Goal: Entertainment & Leisure: Browse casually

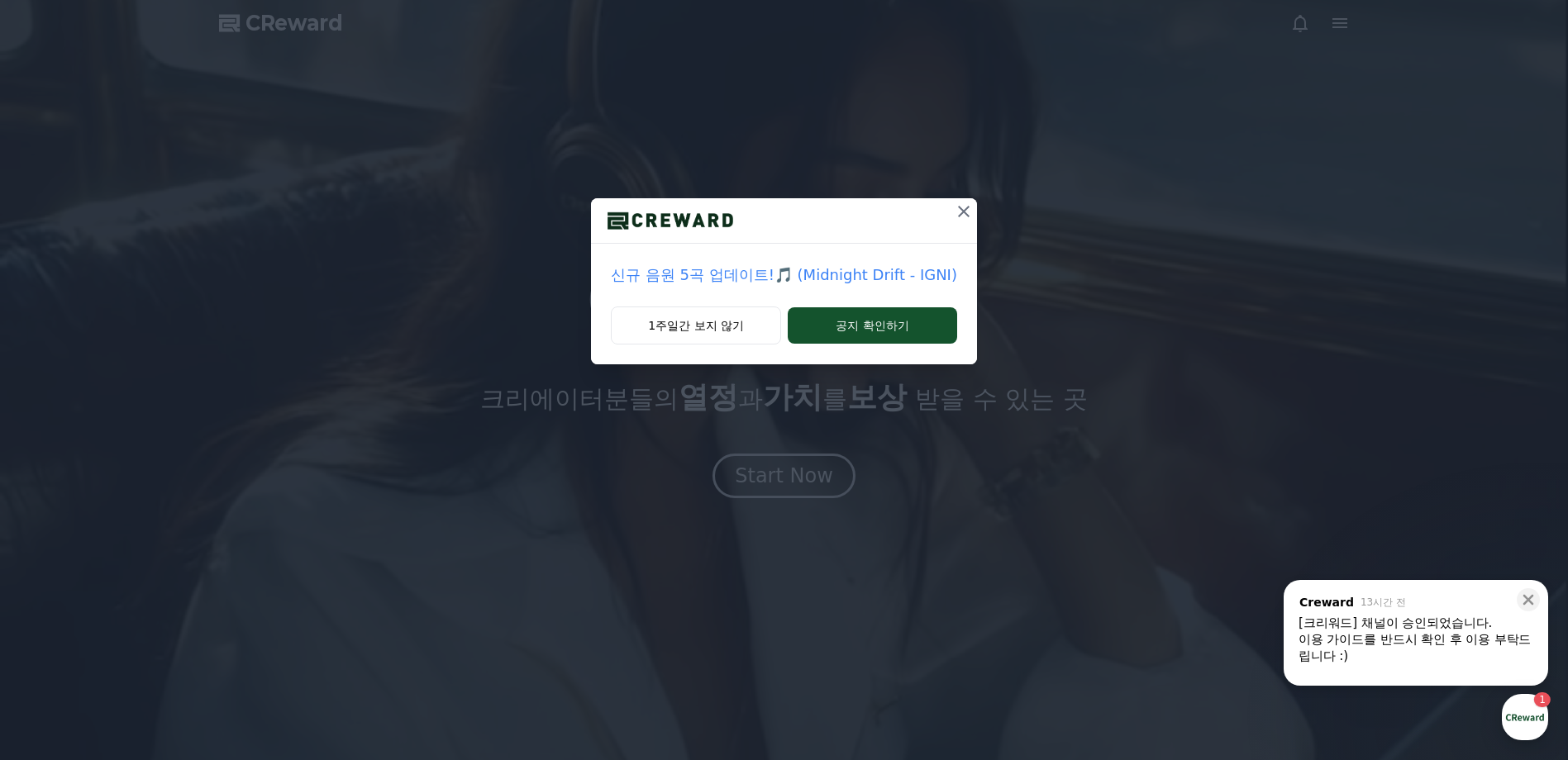
click at [963, 210] on icon at bounding box center [964, 211] width 20 height 20
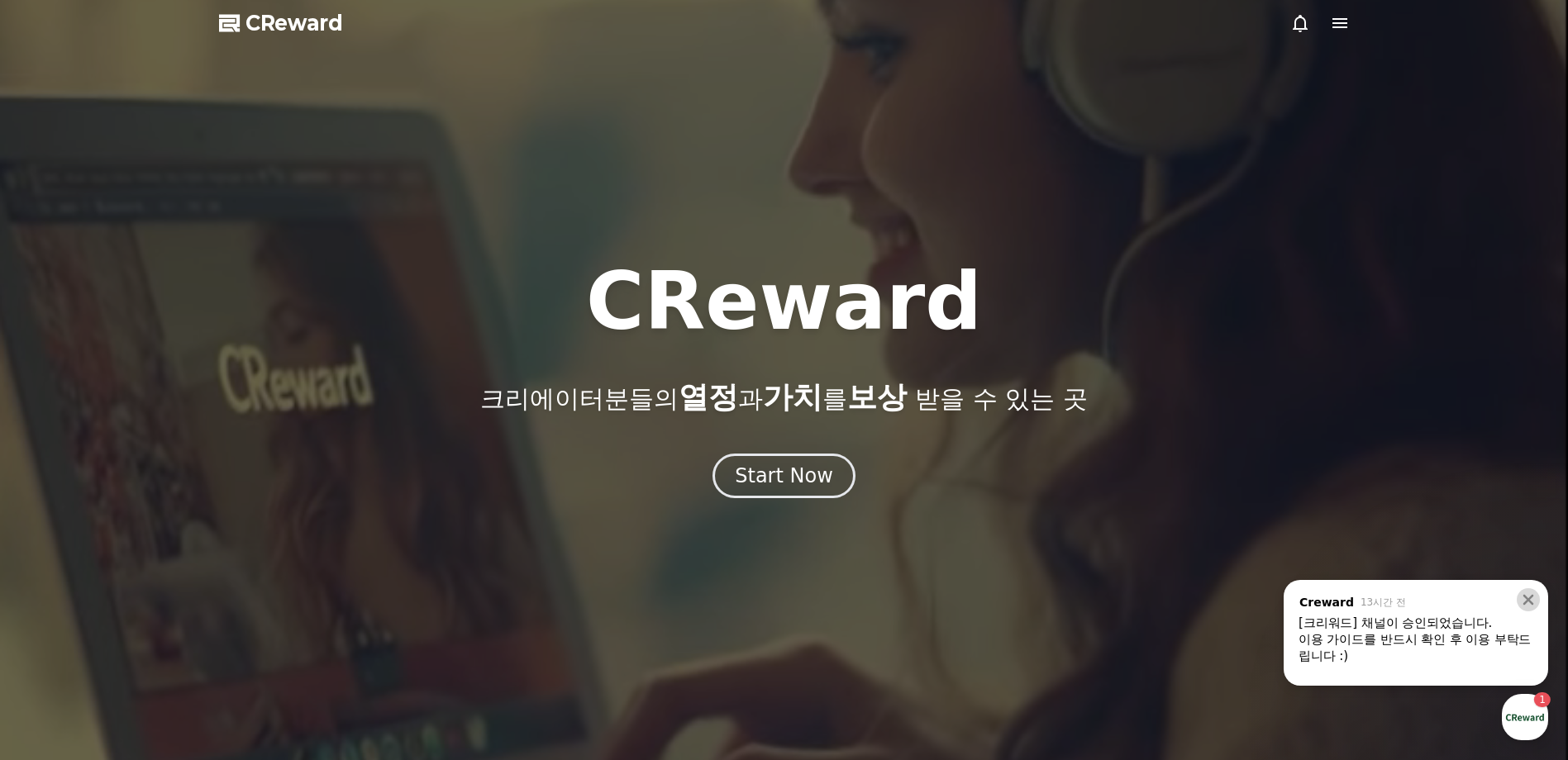
click at [1525, 593] on icon at bounding box center [1528, 600] width 17 height 17
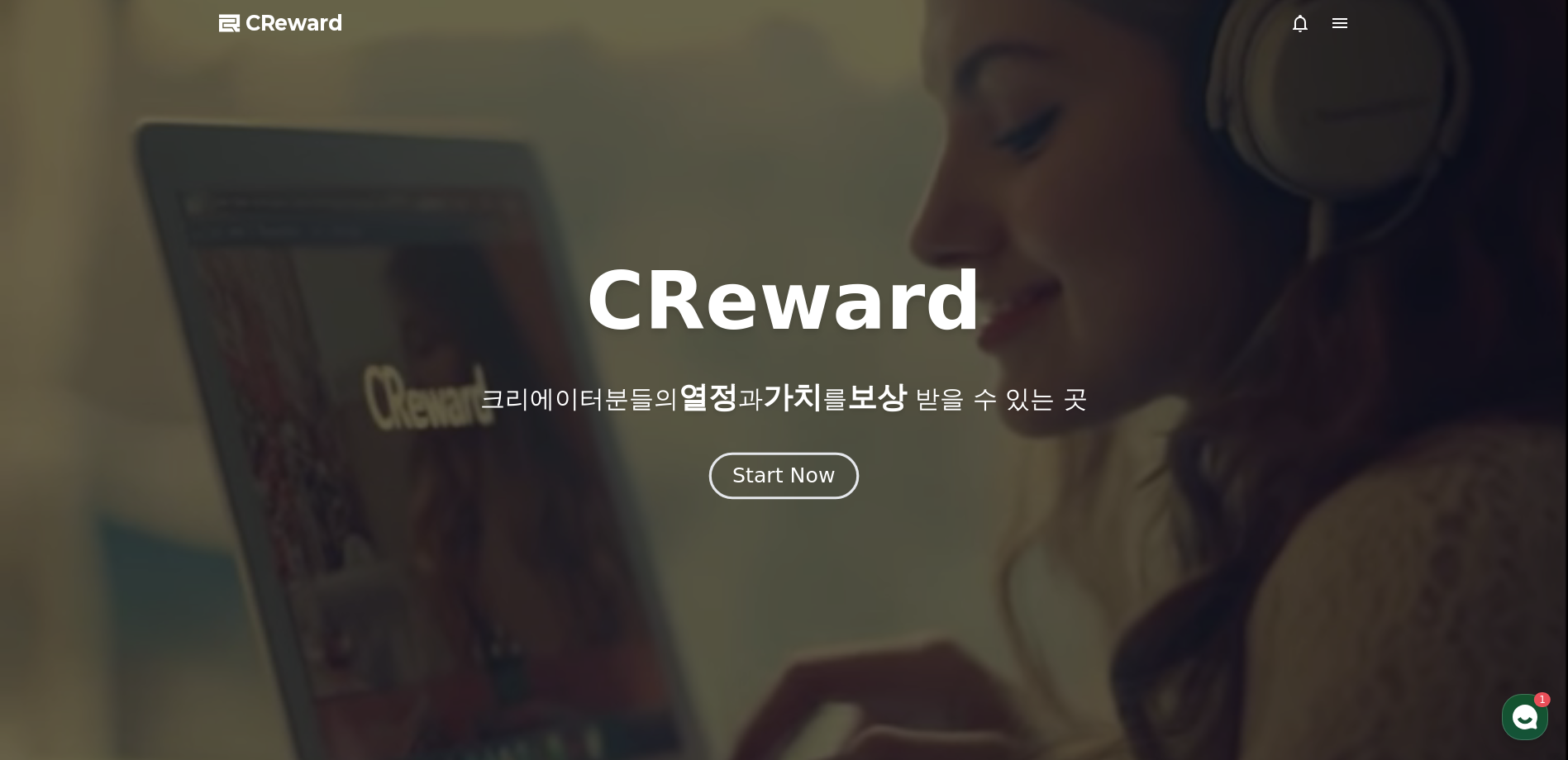
click at [751, 469] on div "Start Now" at bounding box center [783, 476] width 103 height 29
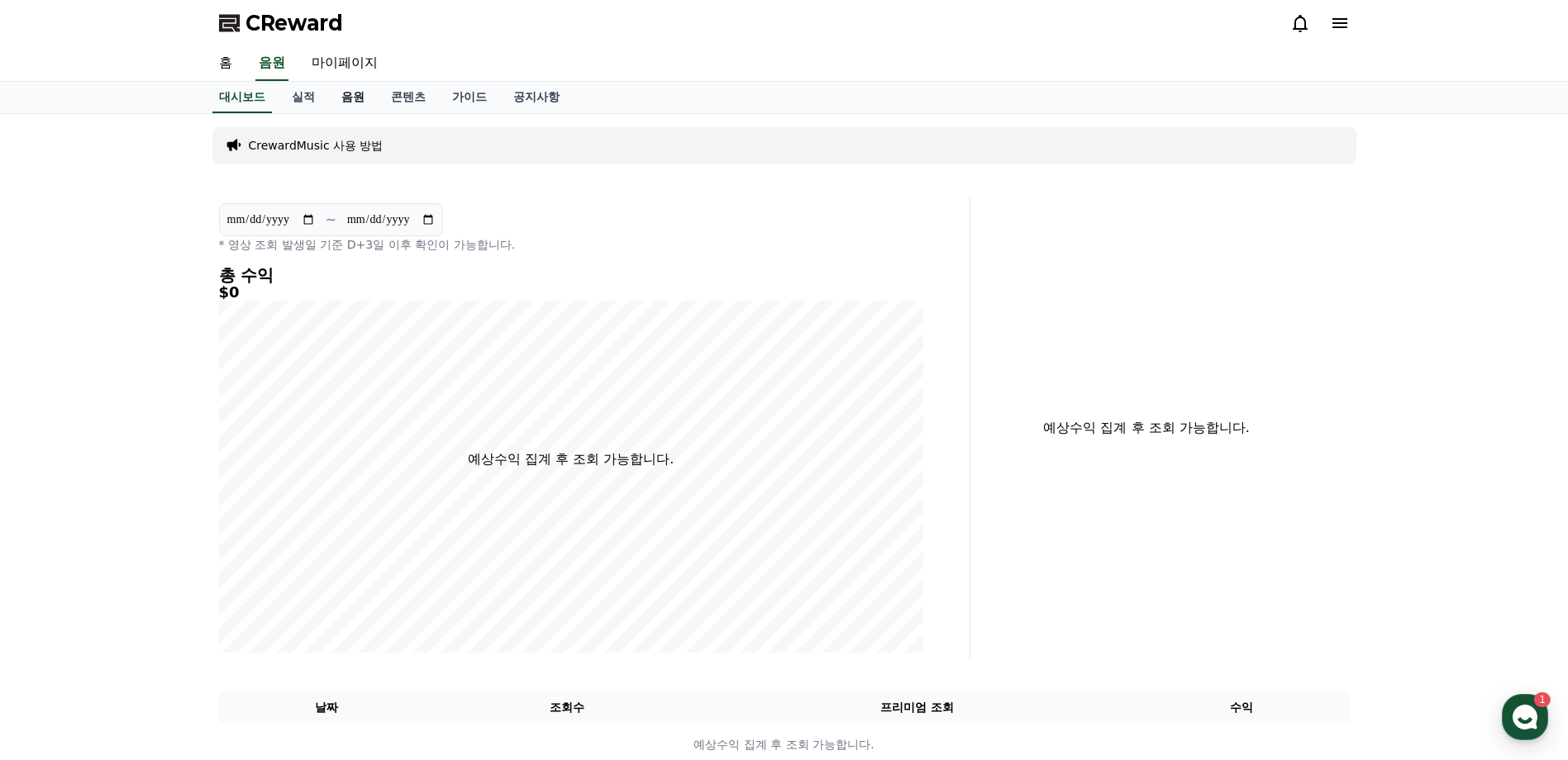
click at [349, 106] on link "음원" at bounding box center [353, 97] width 50 height 31
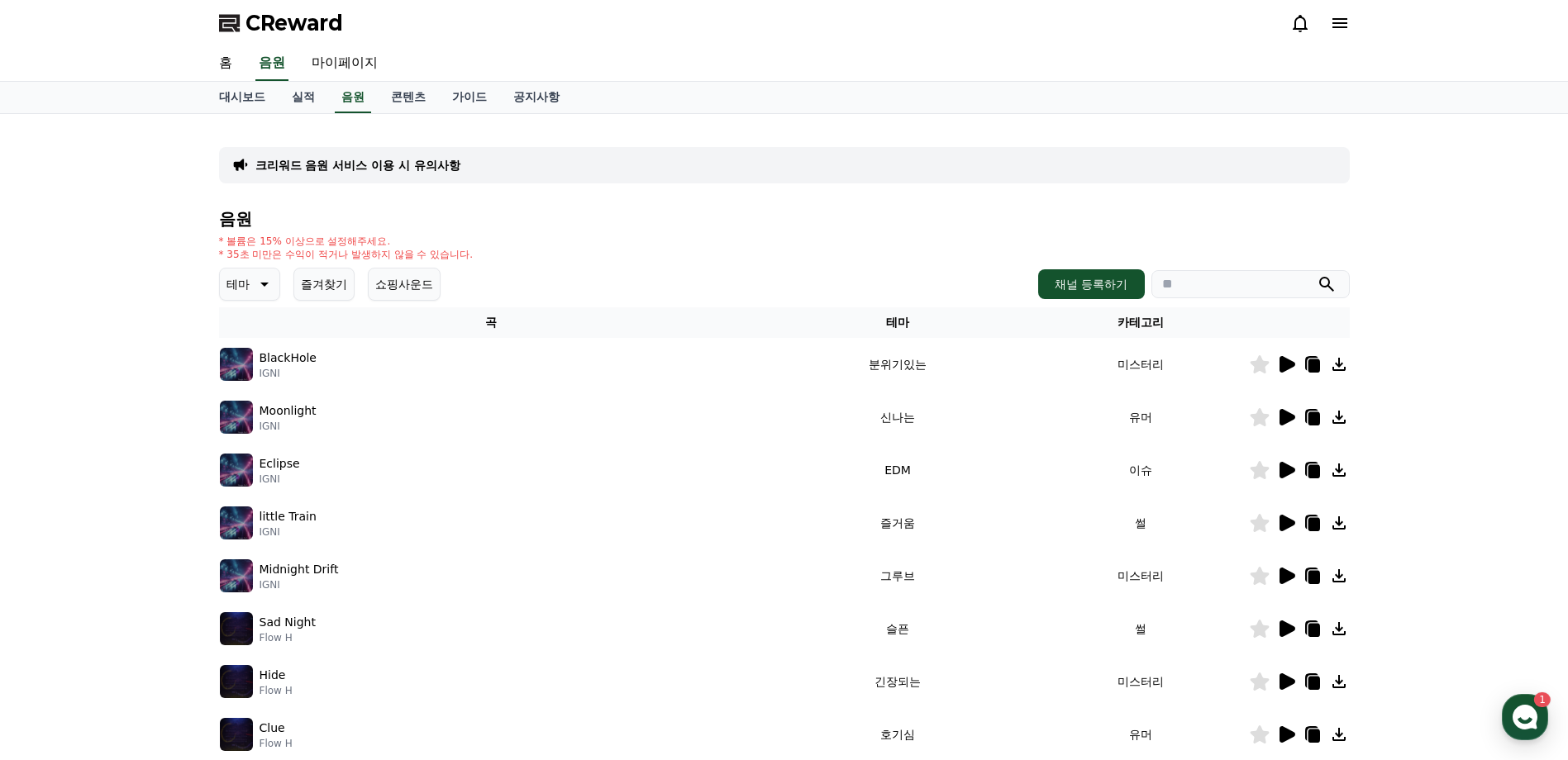
click at [264, 284] on icon at bounding box center [264, 284] width 8 height 4
click at [254, 427] on button "즐거움" at bounding box center [245, 427] width 48 height 37
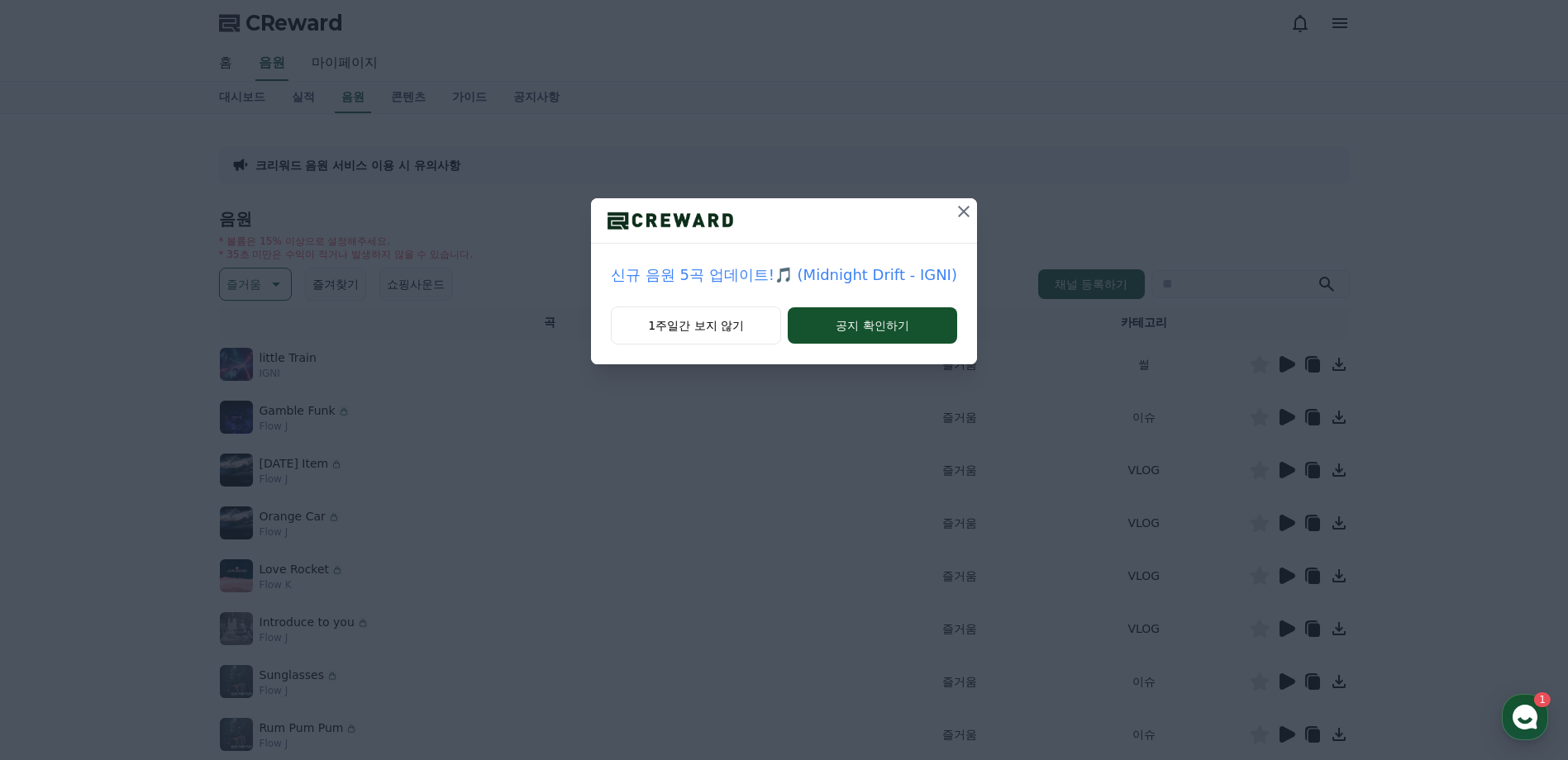
click at [961, 208] on icon at bounding box center [964, 211] width 20 height 20
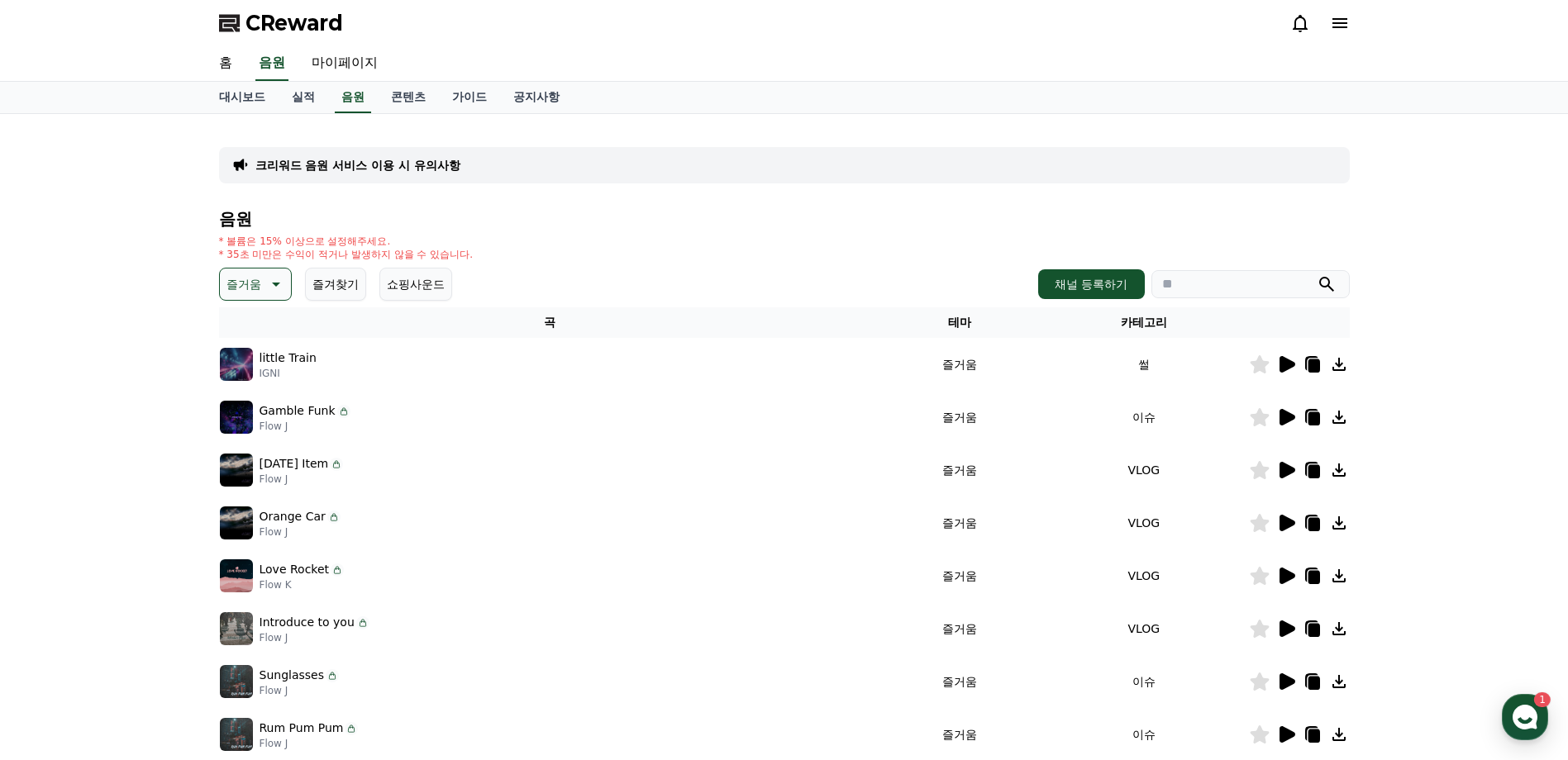
click at [1288, 366] on icon at bounding box center [1287, 364] width 16 height 17
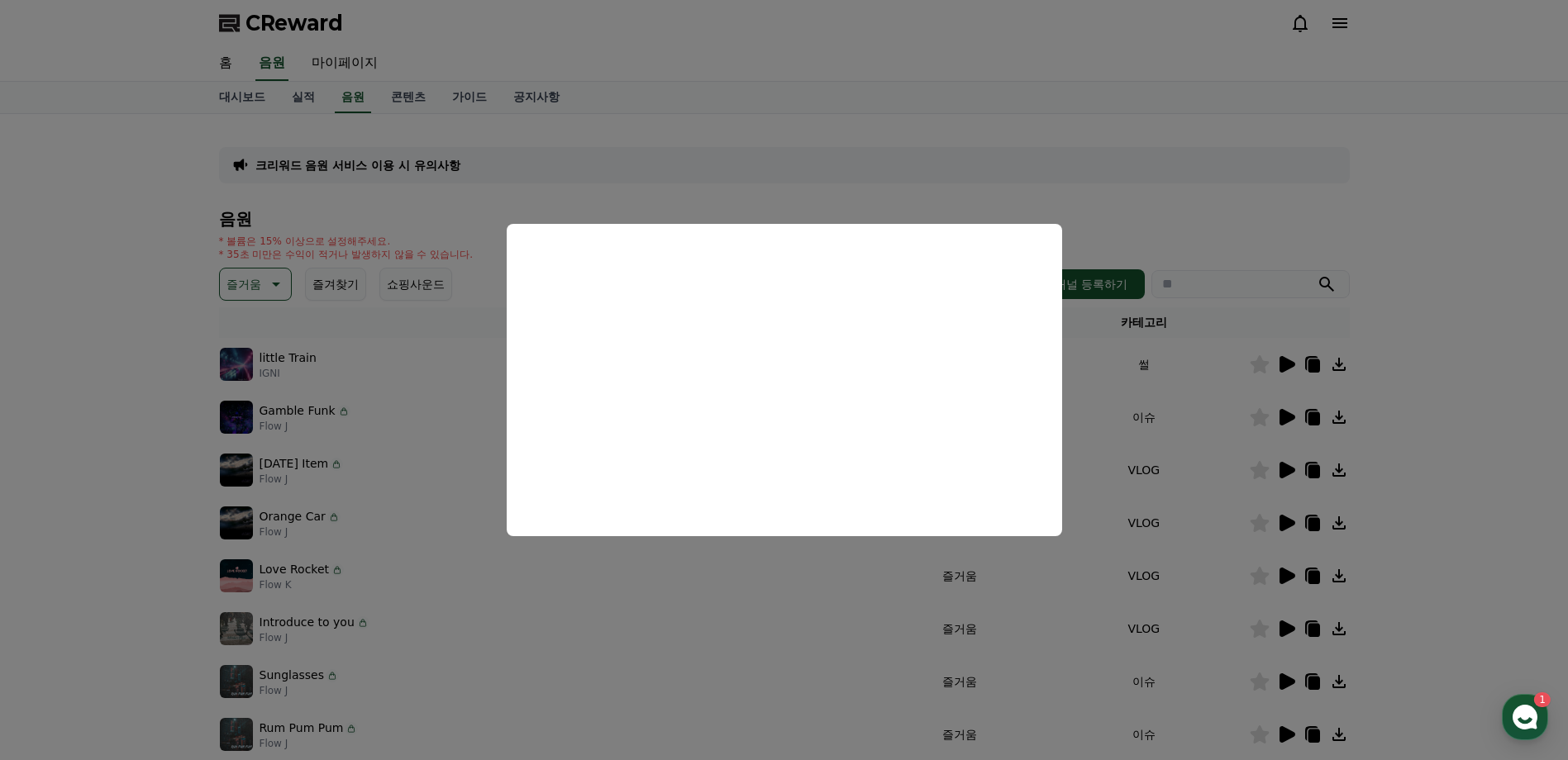
click at [956, 113] on button "close modal" at bounding box center [784, 380] width 1568 height 760
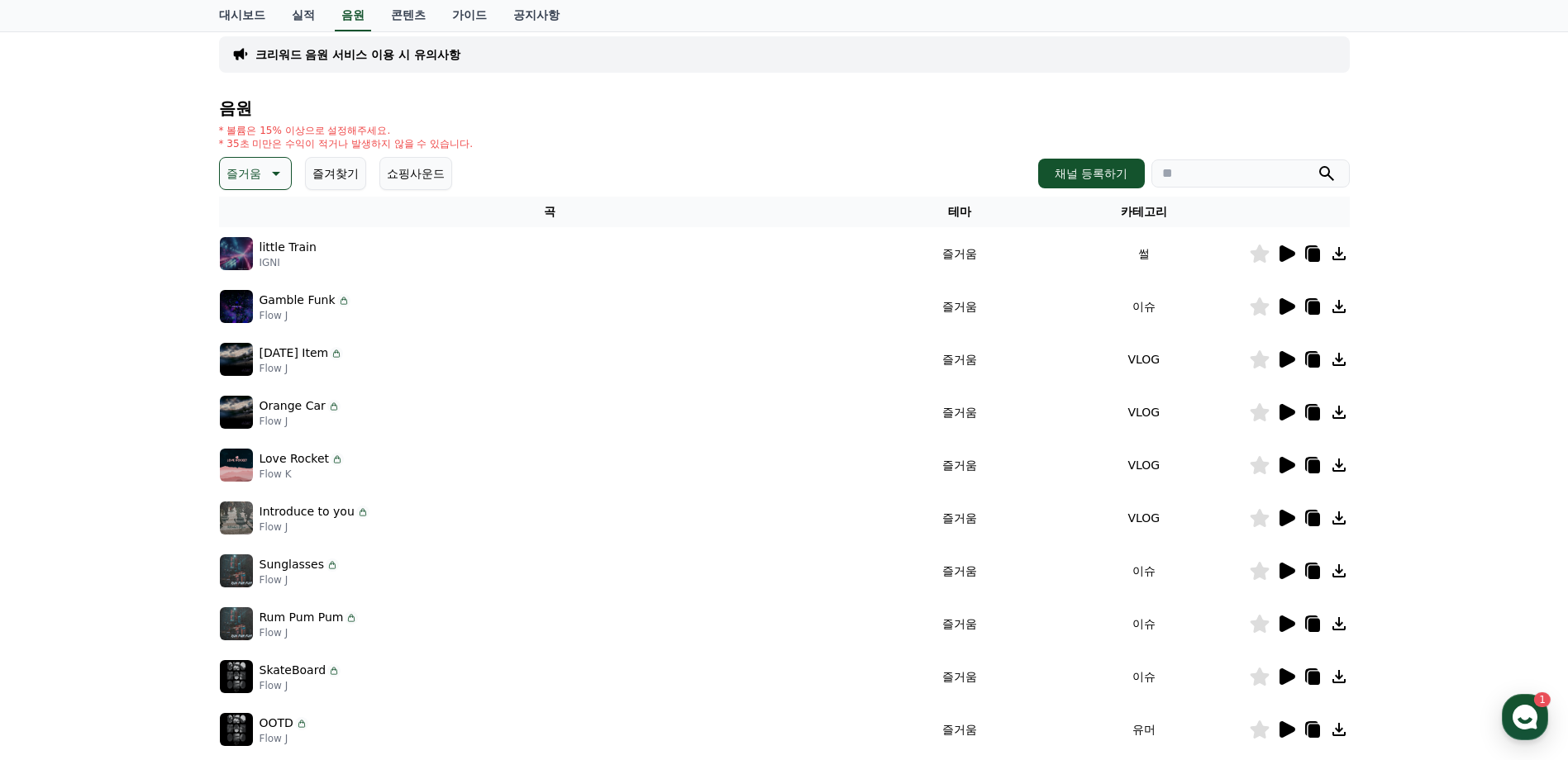
scroll to position [358, 0]
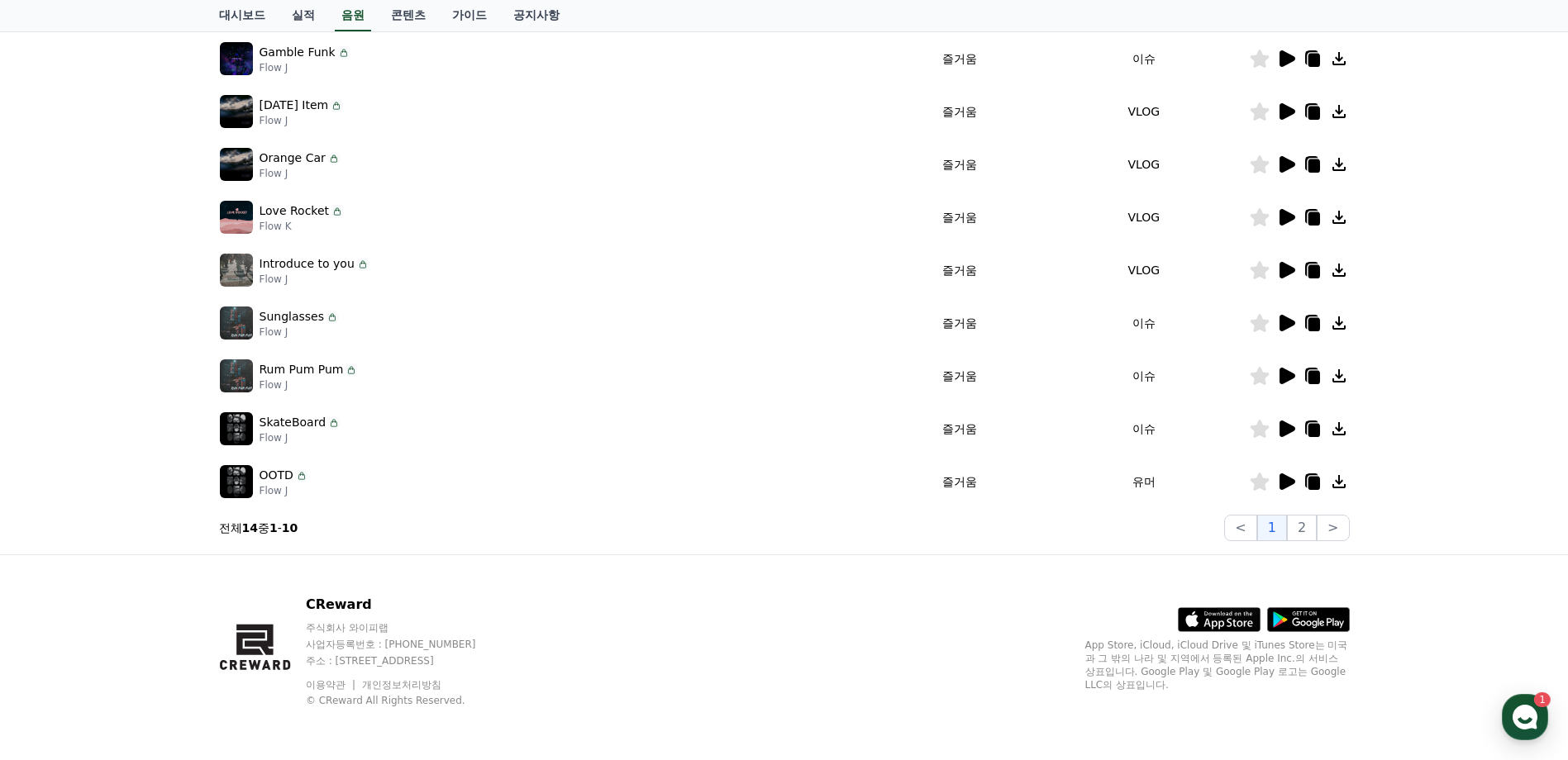
click at [1285, 482] on icon at bounding box center [1287, 481] width 16 height 17
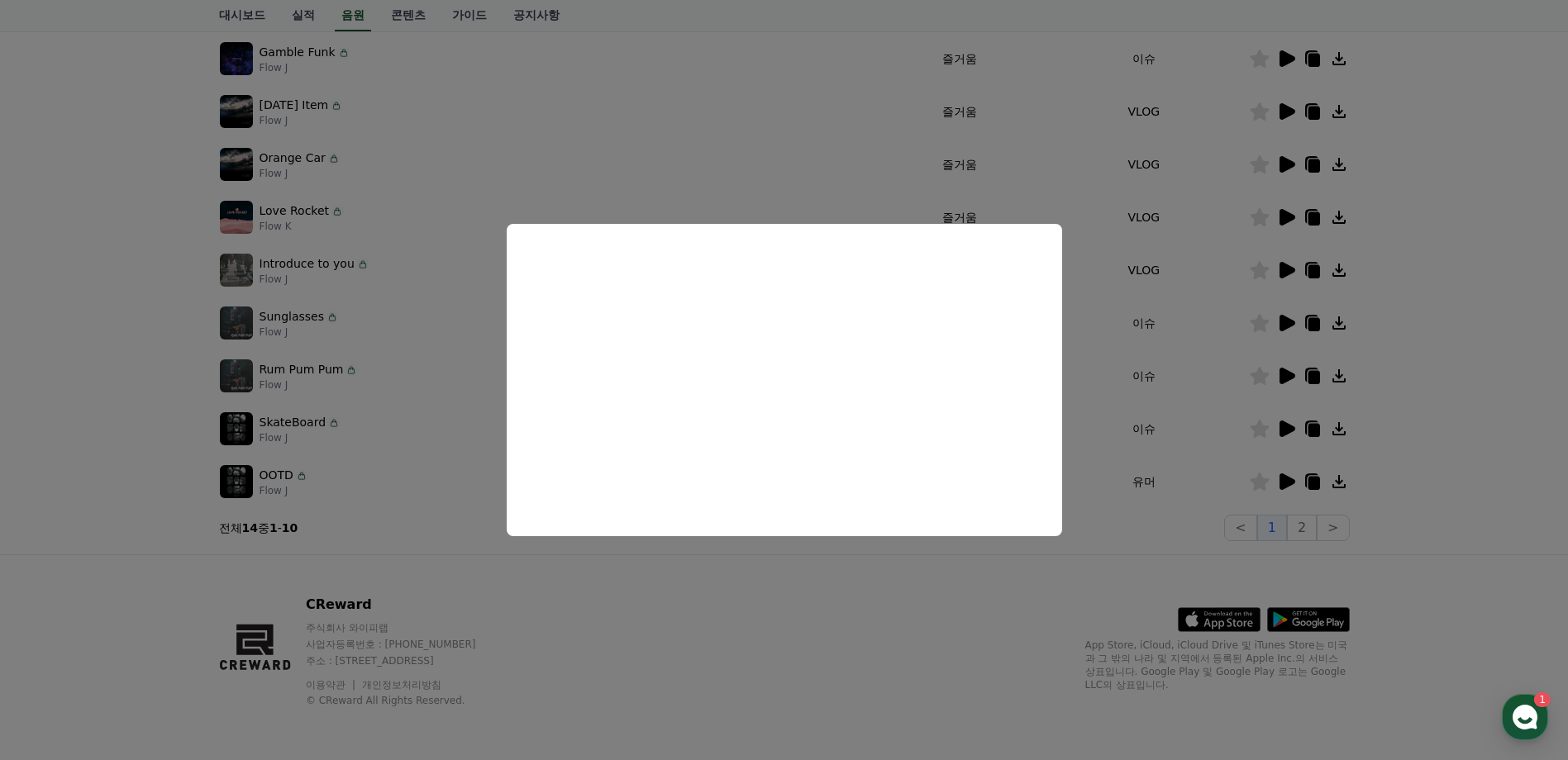
click at [689, 616] on button "close modal" at bounding box center [784, 380] width 1568 height 760
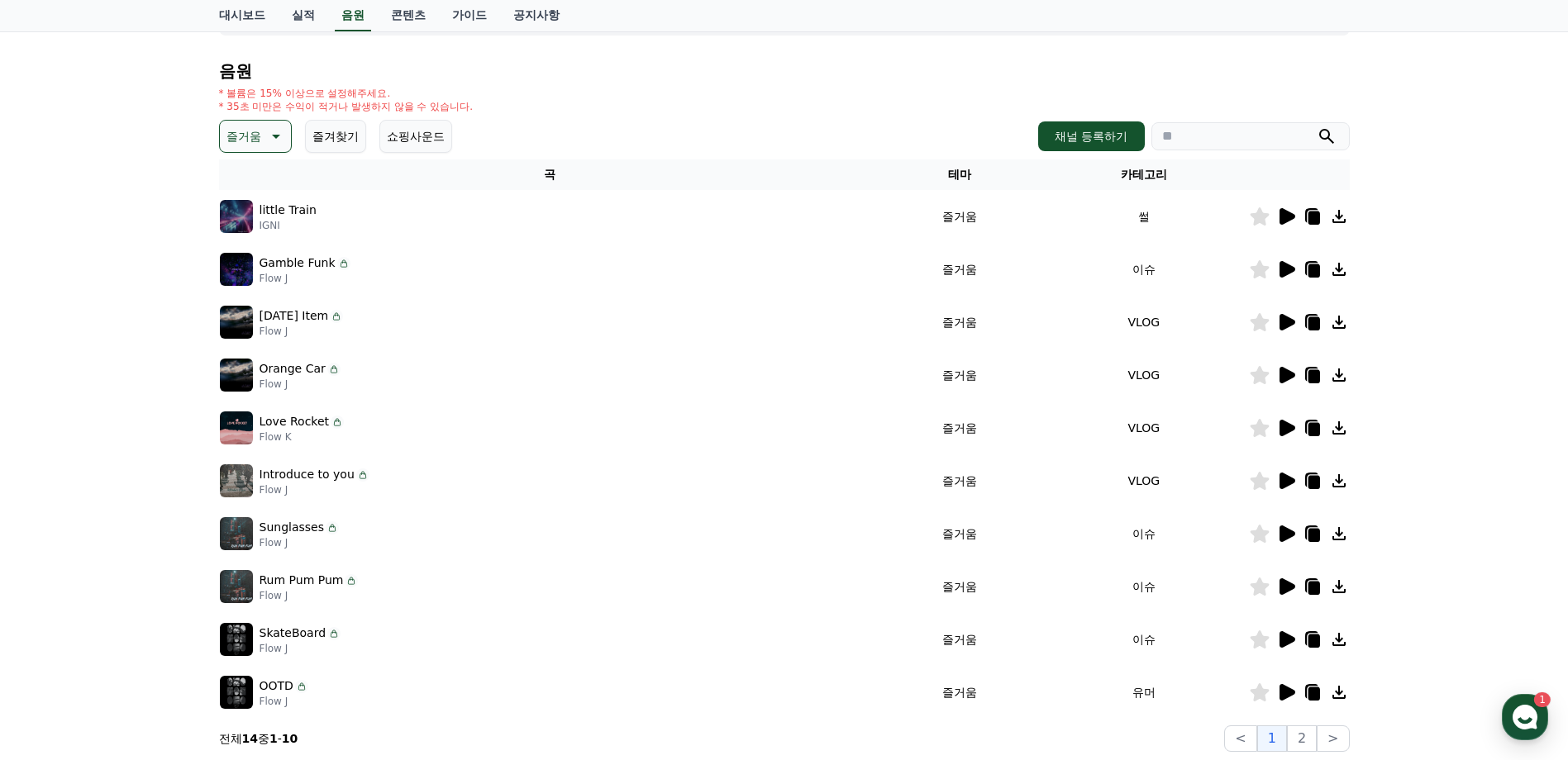
scroll to position [0, 0]
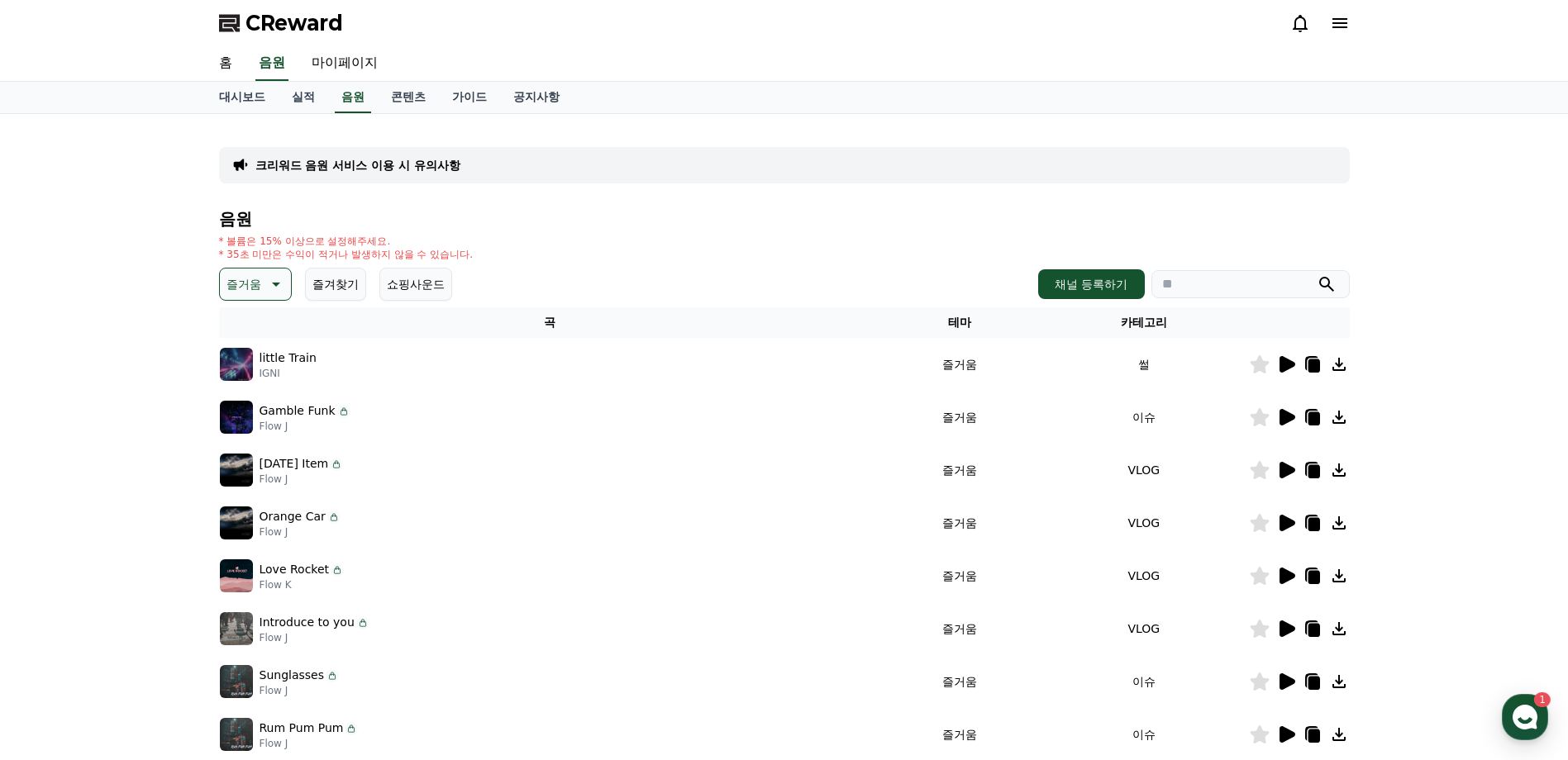
click at [255, 278] on p "즐거움" at bounding box center [243, 284] width 35 height 23
click at [263, 367] on button "환상적인" at bounding box center [250, 371] width 60 height 37
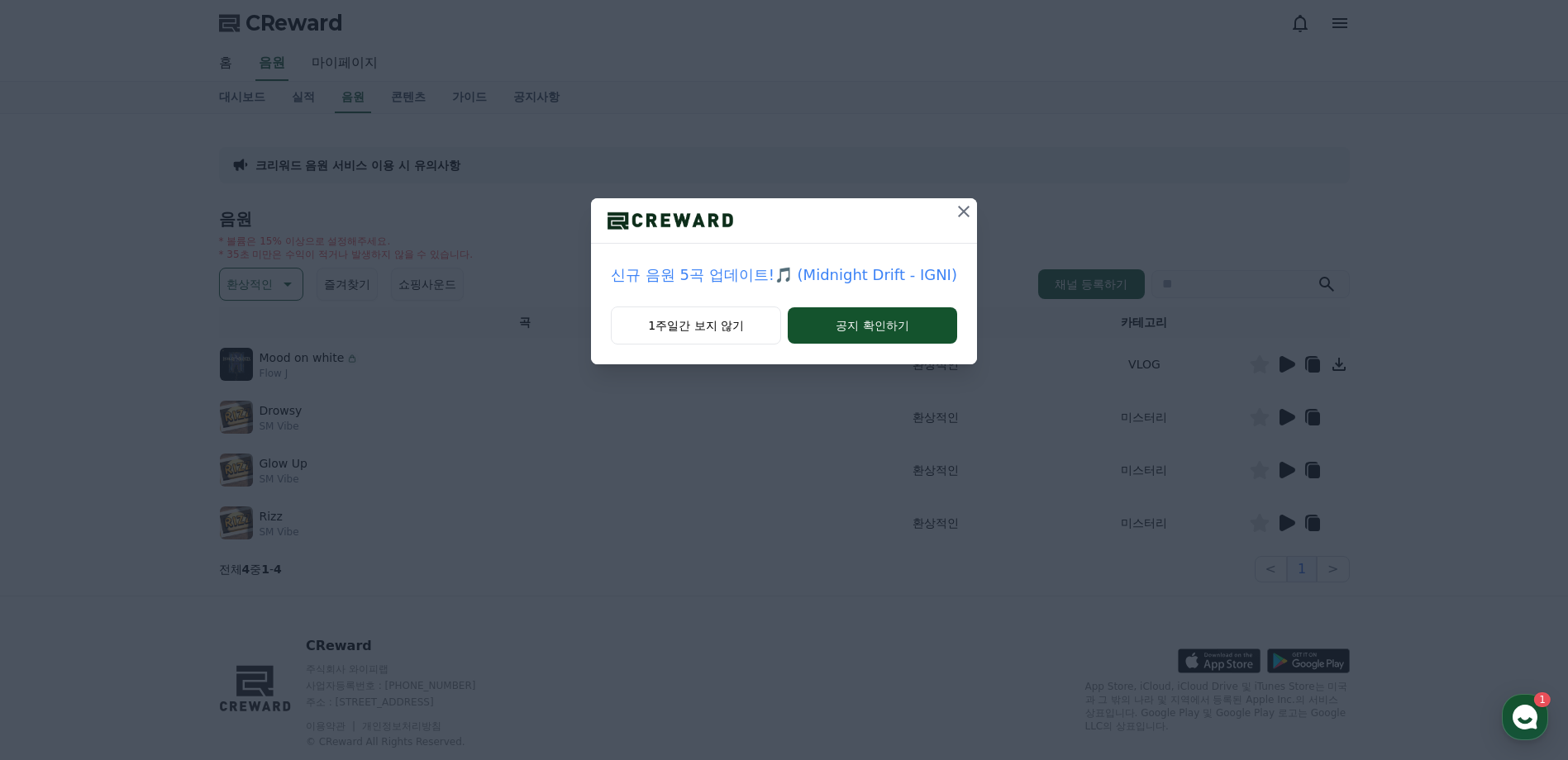
click at [956, 218] on icon at bounding box center [964, 211] width 20 height 20
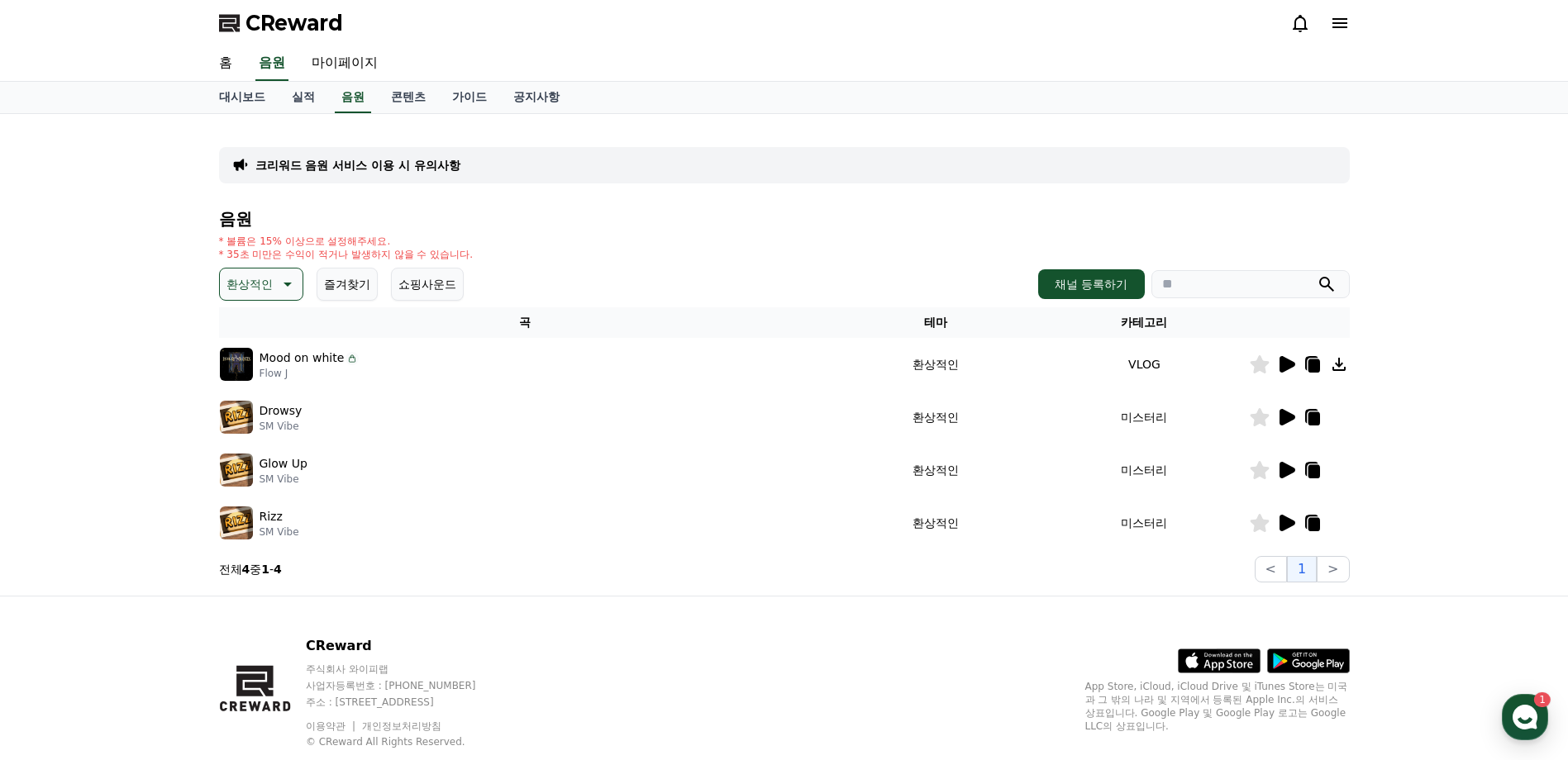
click at [248, 273] on p "환상적인" at bounding box center [250, 284] width 46 height 23
click at [251, 383] on button "드라마틱" at bounding box center [250, 384] width 60 height 37
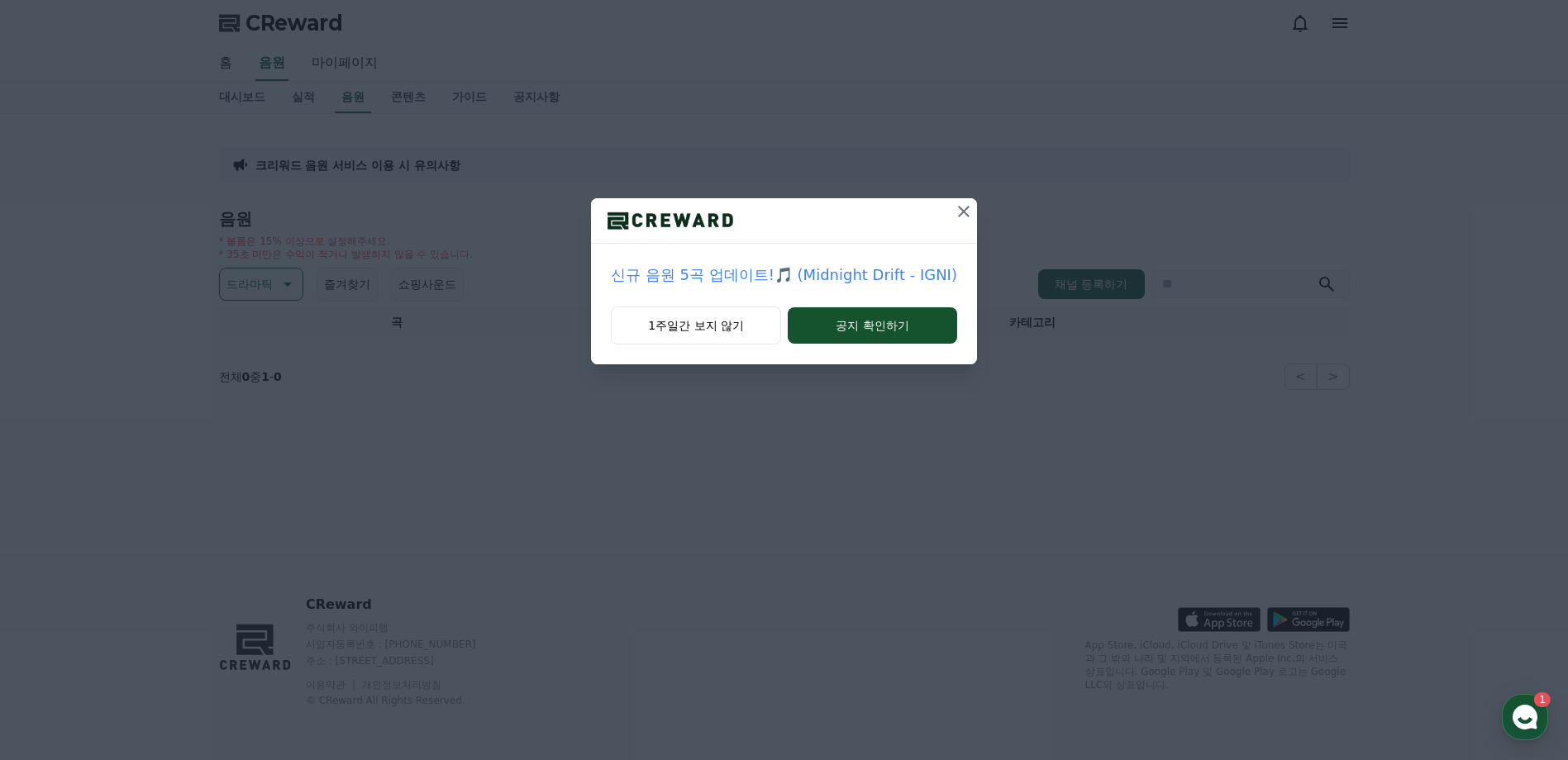
click at [956, 208] on icon at bounding box center [964, 211] width 20 height 20
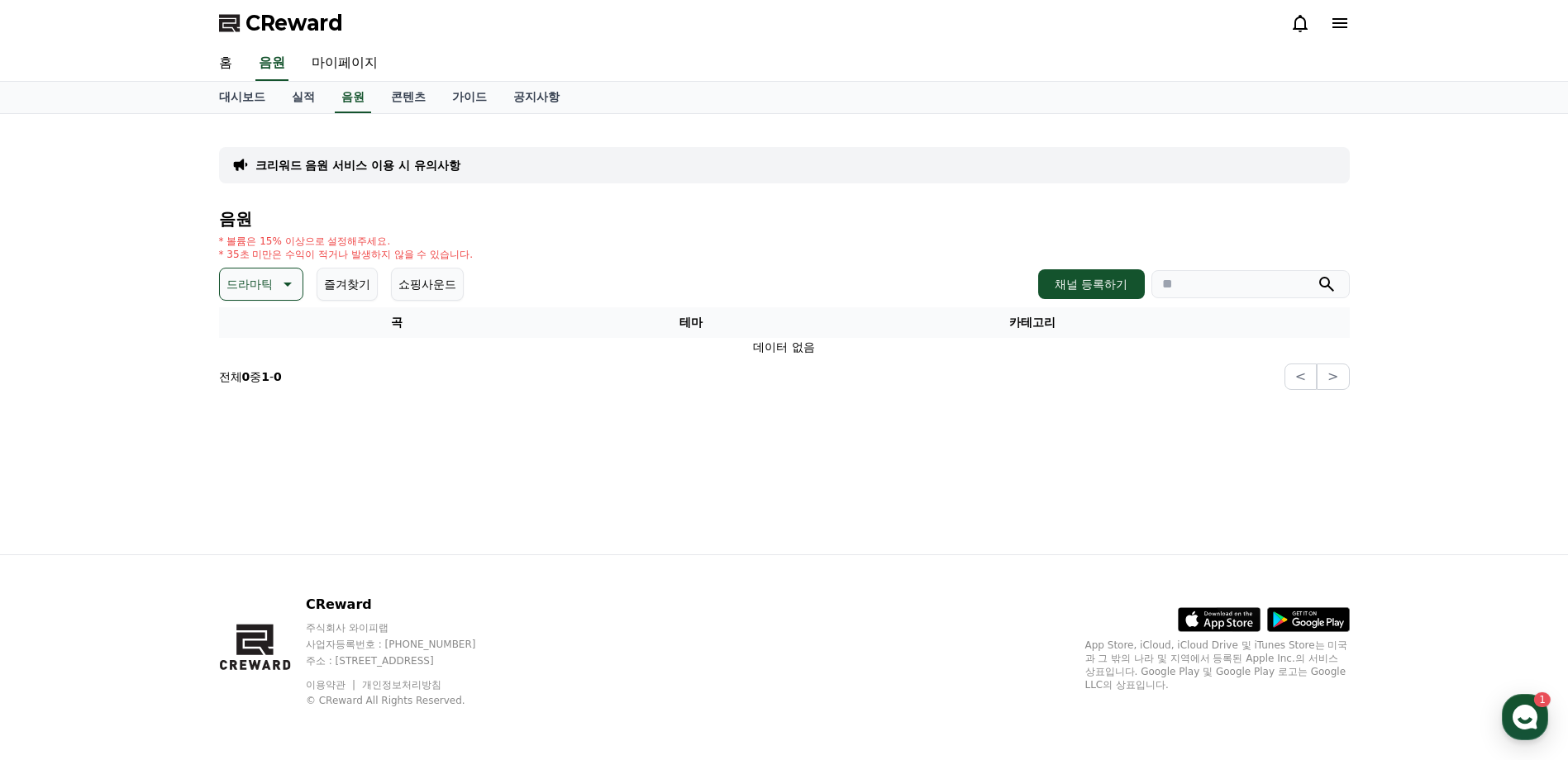
click at [233, 282] on p "드라마틱" at bounding box center [250, 284] width 46 height 23
click at [261, 443] on button "귀여운" at bounding box center [245, 437] width 48 height 37
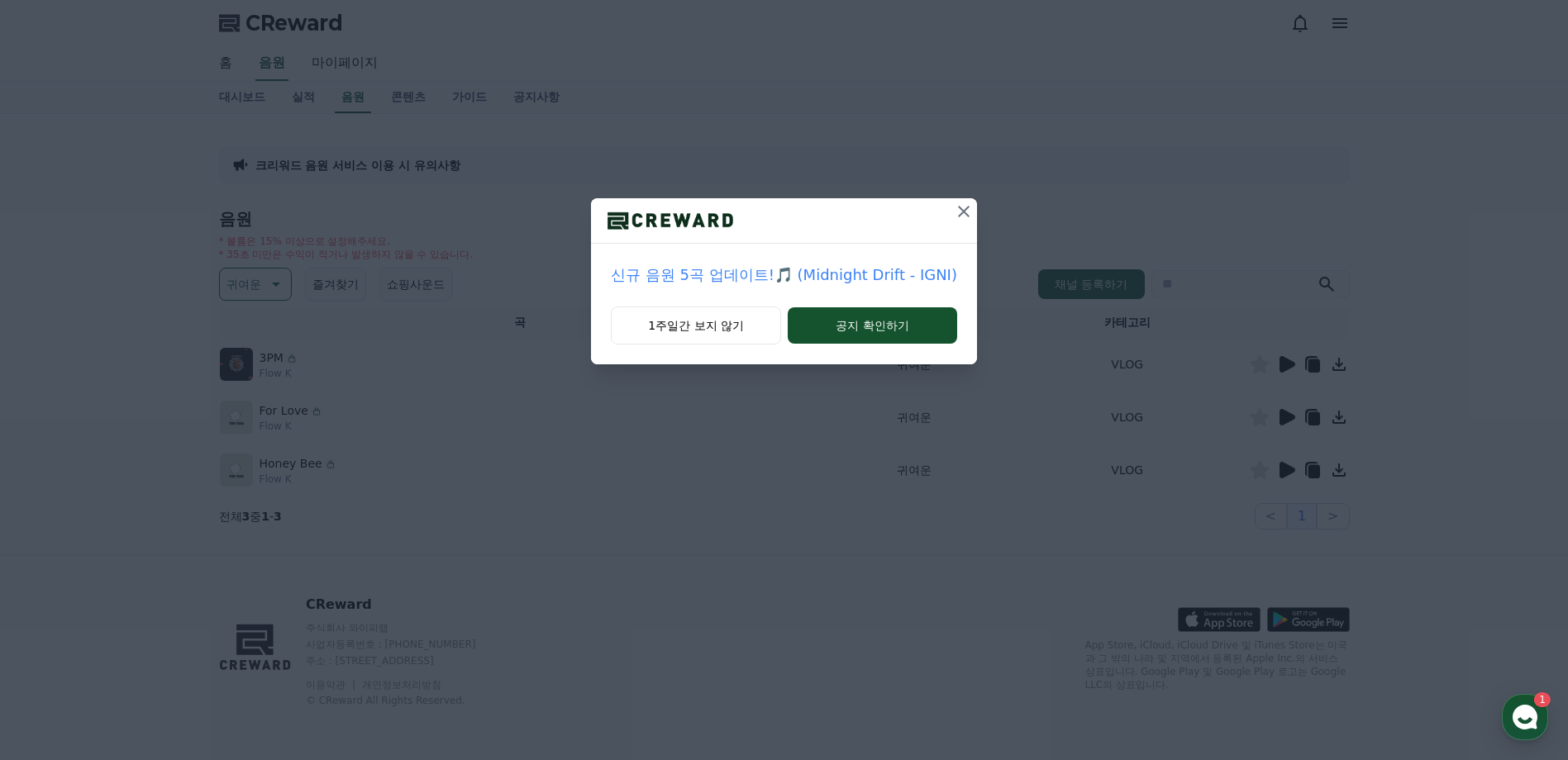
click at [962, 212] on icon at bounding box center [964, 211] width 12 height 12
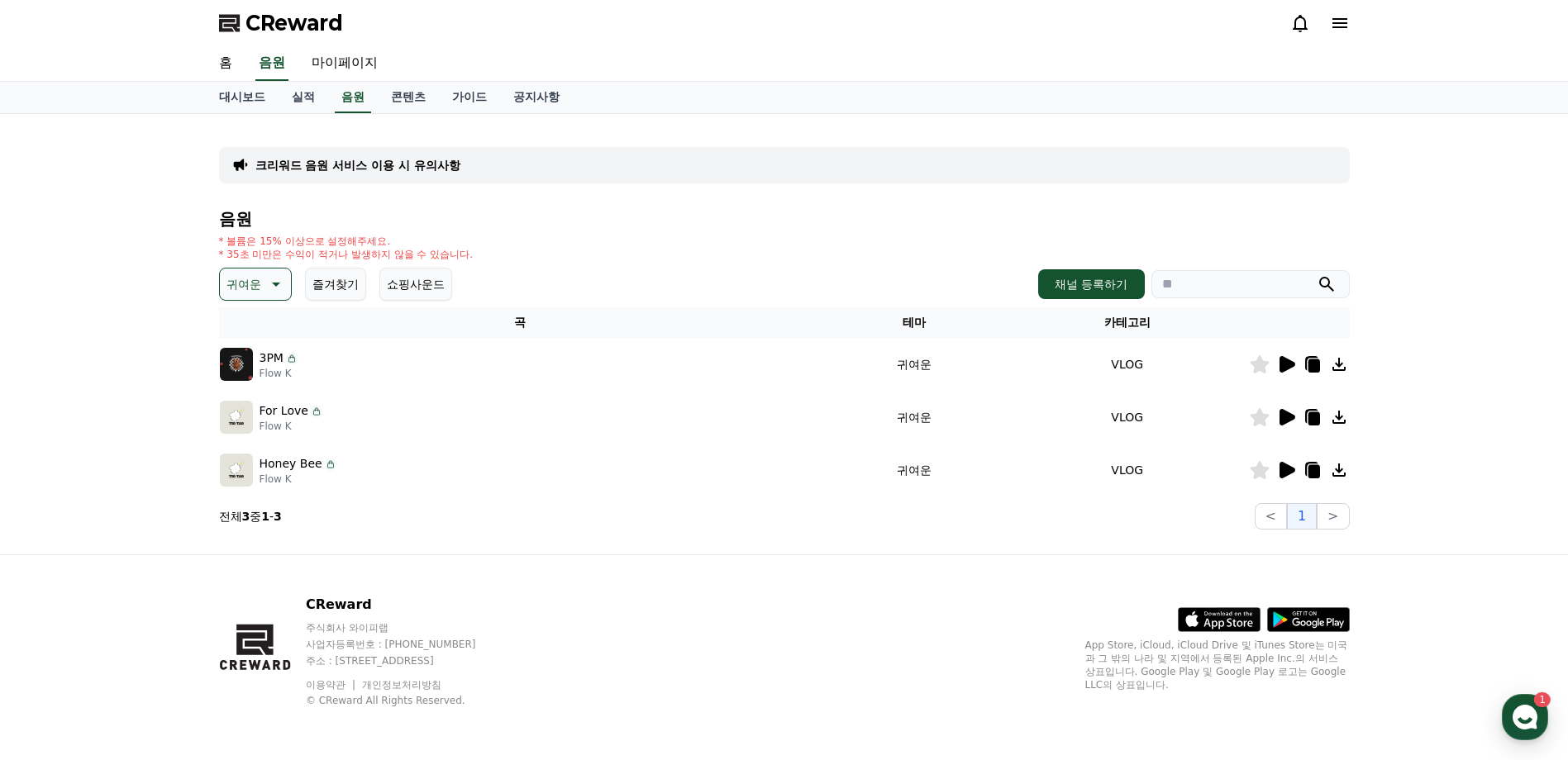
click at [242, 289] on p "귀여운" at bounding box center [243, 284] width 35 height 23
click at [253, 466] on button "코믹한" at bounding box center [245, 463] width 48 height 37
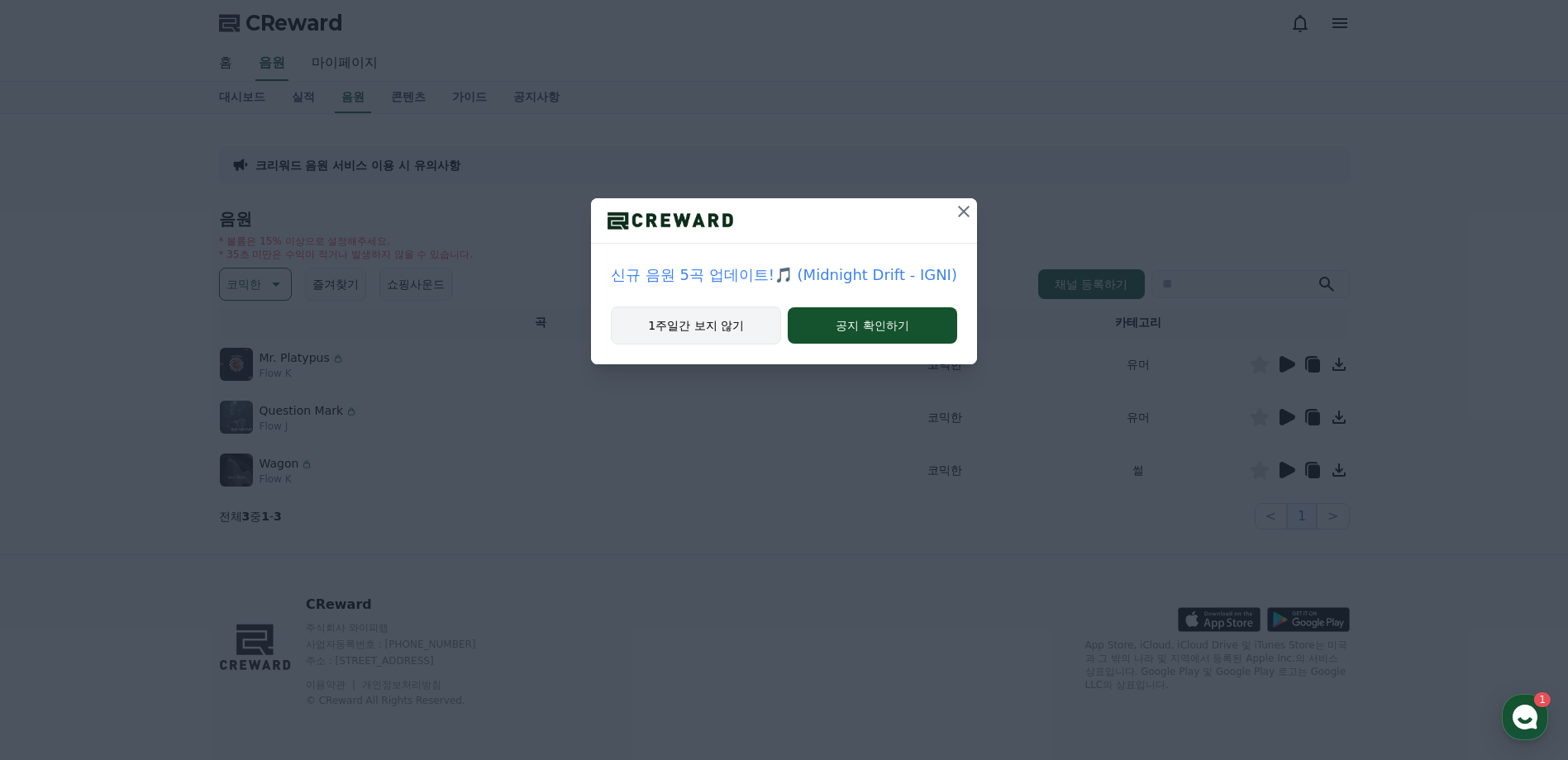
click at [714, 331] on button "1주일간 보지 않기" at bounding box center [695, 325] width 170 height 38
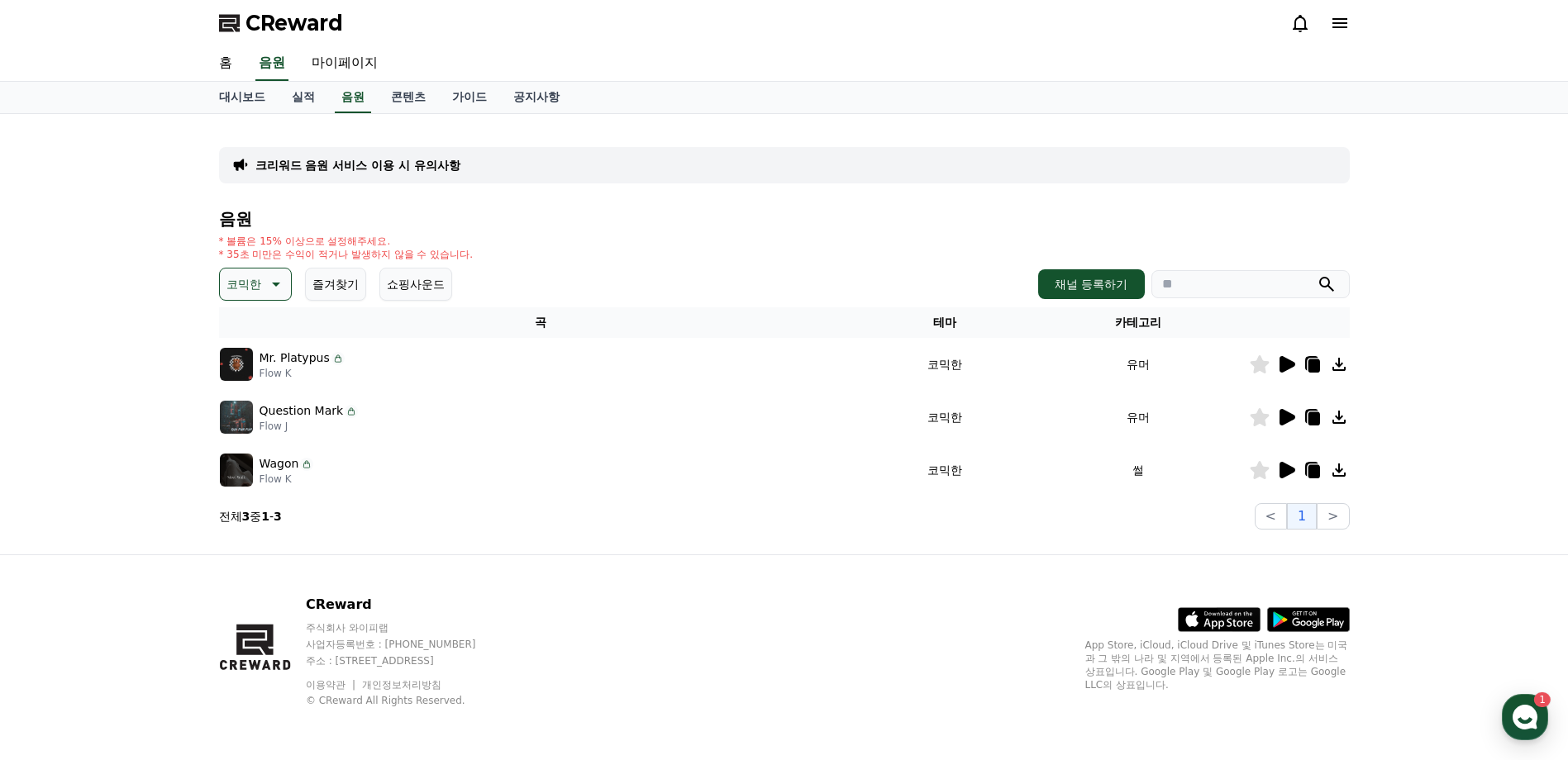
click at [1287, 363] on icon at bounding box center [1287, 364] width 16 height 17
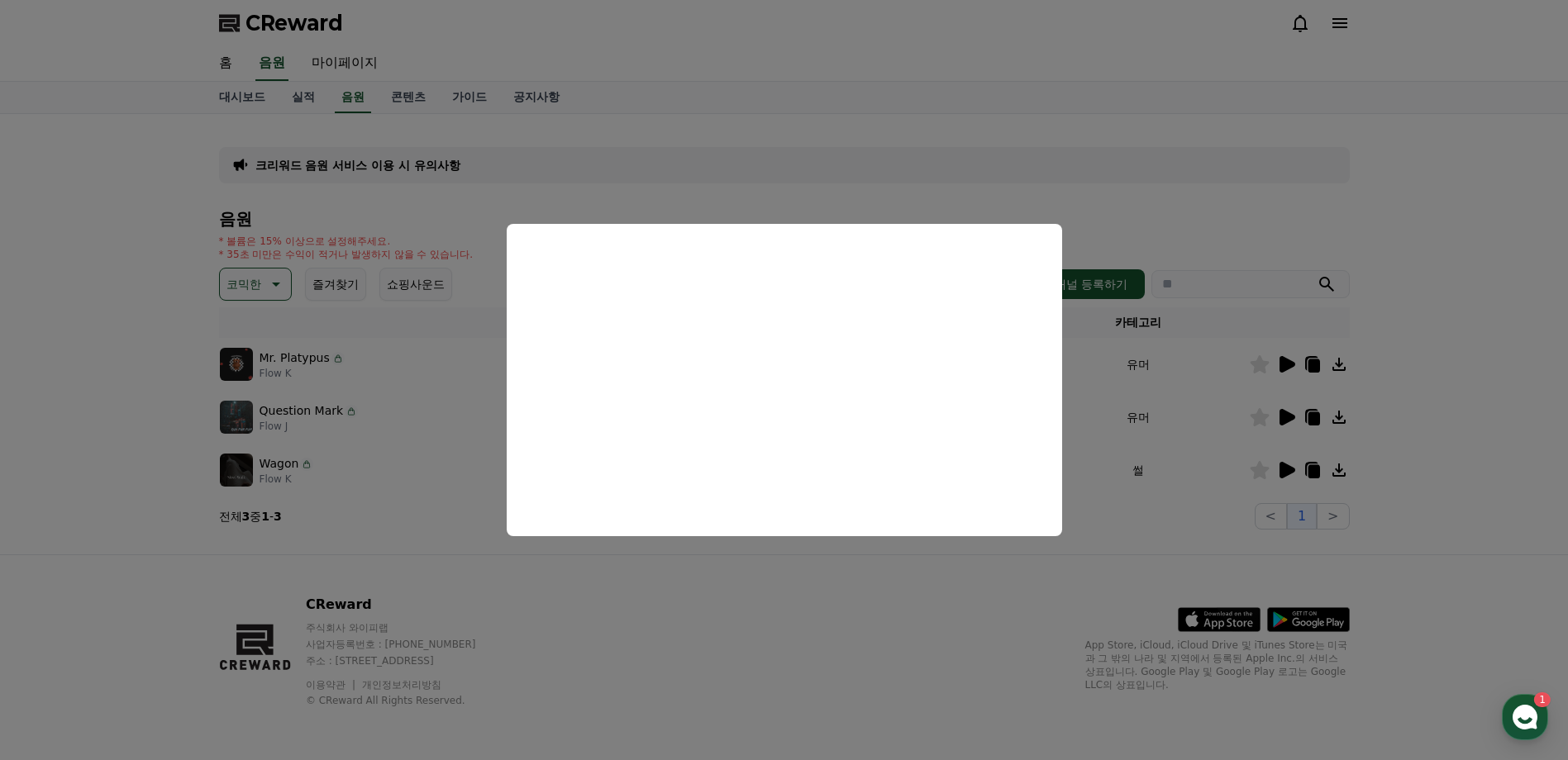
click at [971, 645] on button "close modal" at bounding box center [784, 380] width 1568 height 760
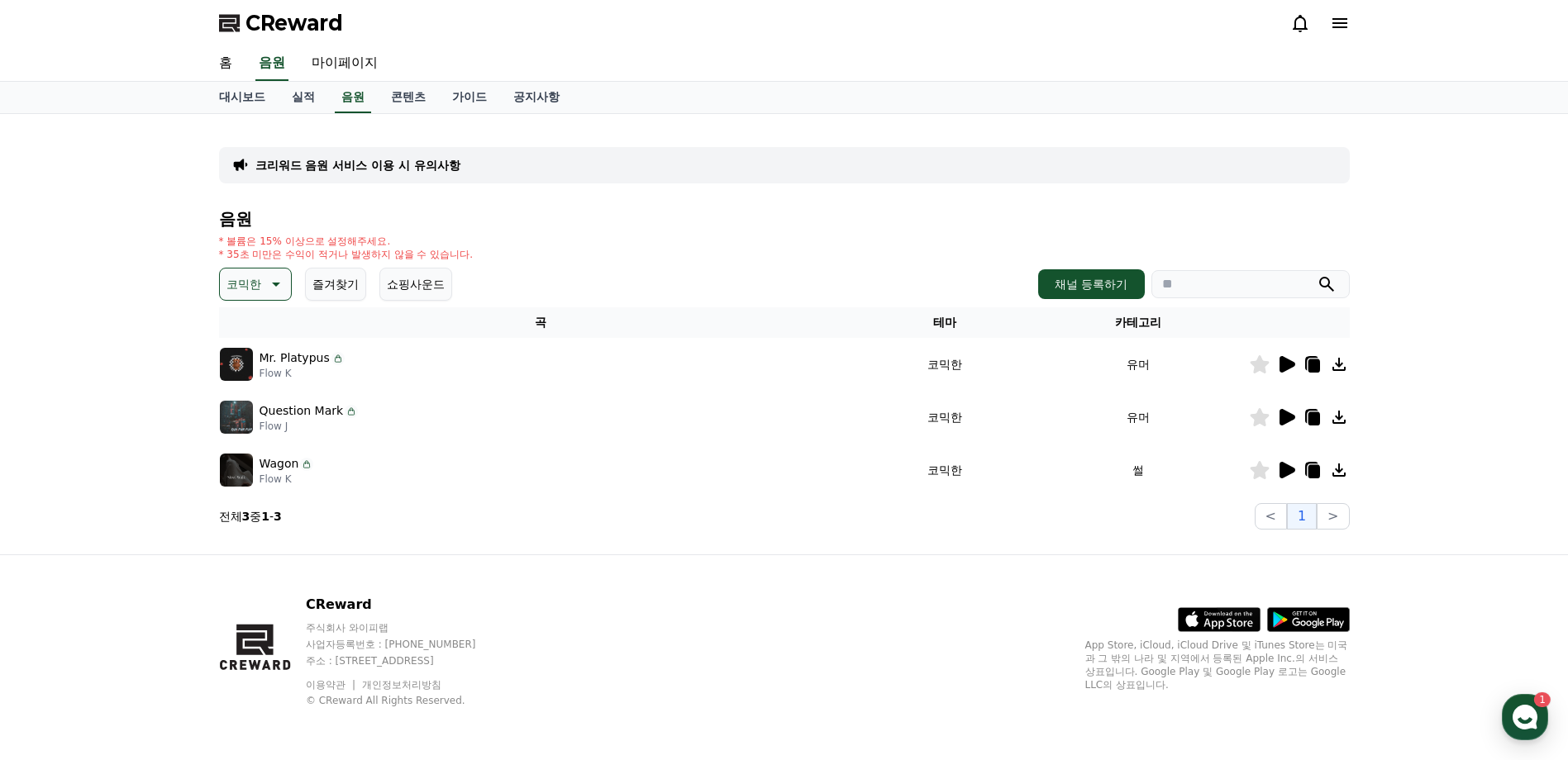
click at [1285, 416] on icon at bounding box center [1287, 417] width 16 height 17
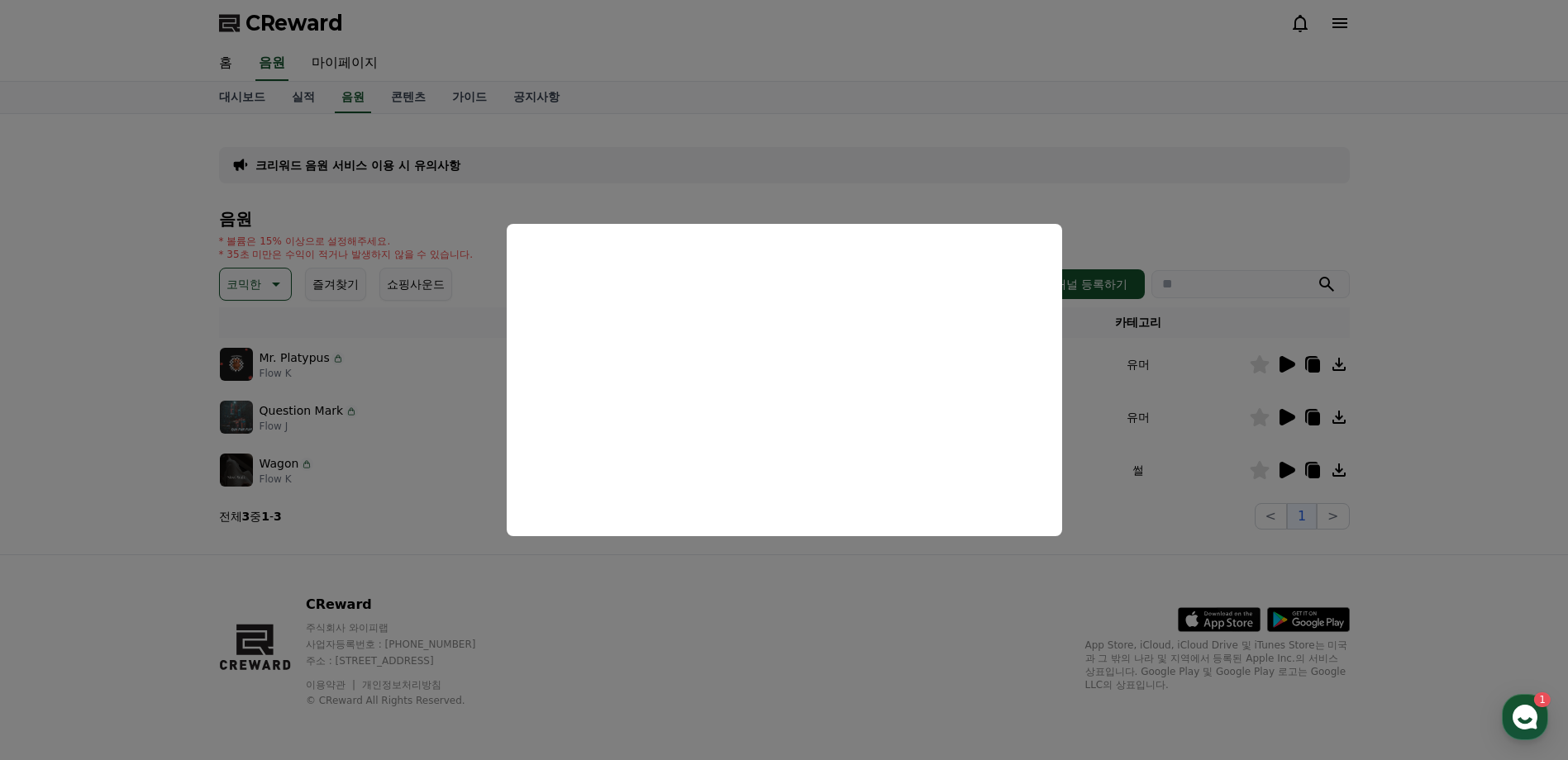
click at [803, 601] on button "close modal" at bounding box center [784, 380] width 1568 height 760
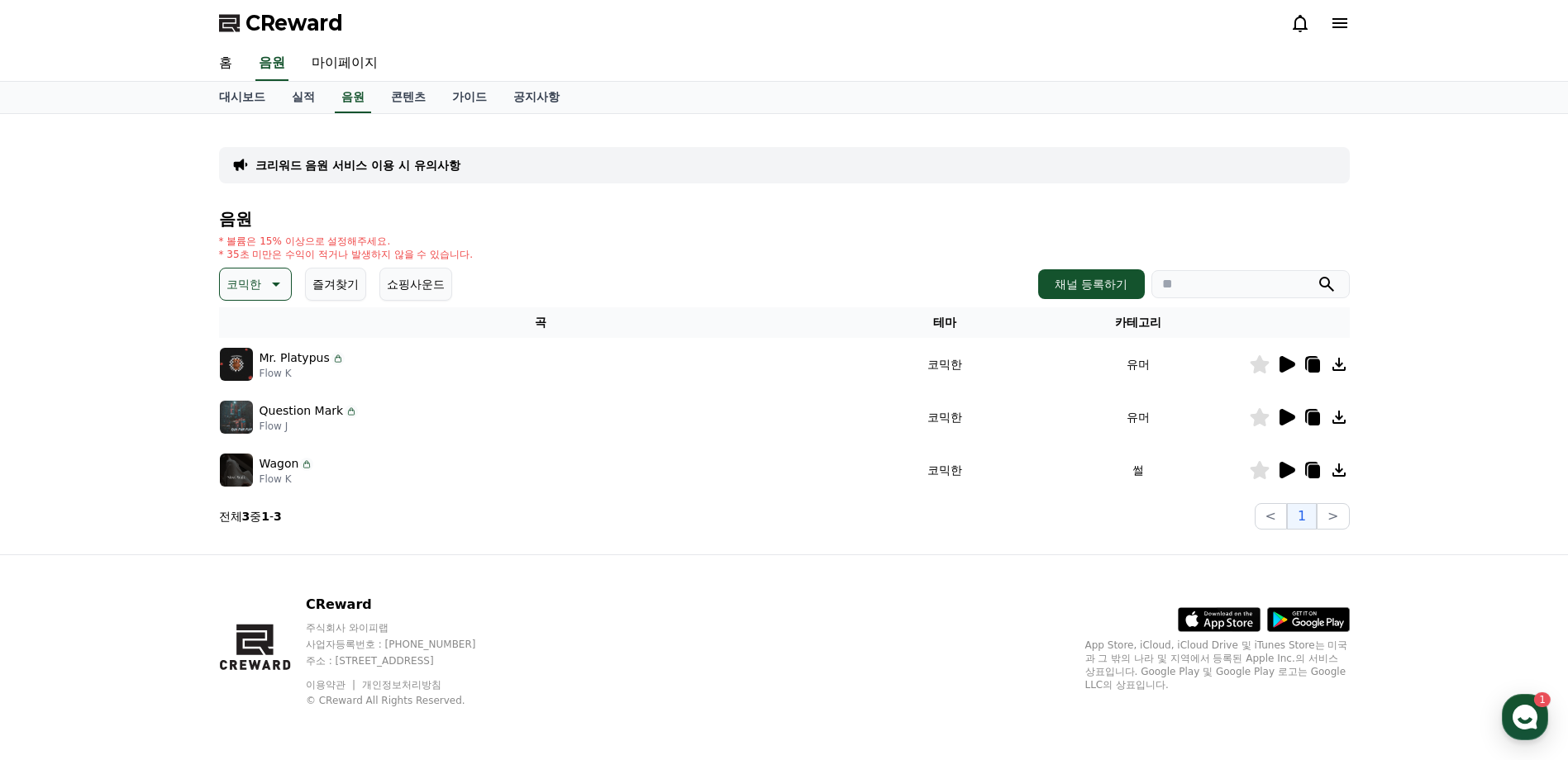
click at [1287, 470] on icon at bounding box center [1287, 470] width 16 height 17
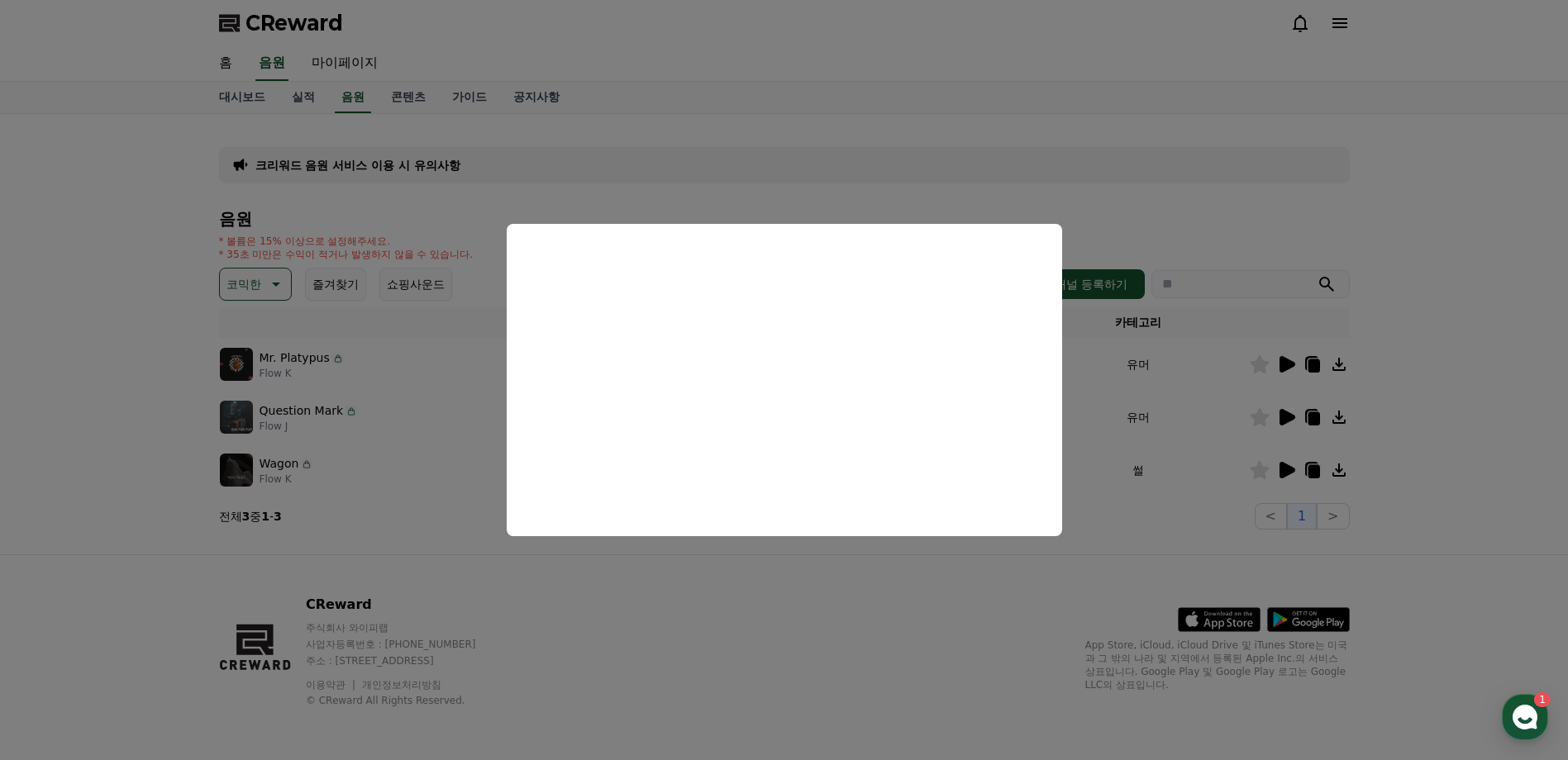
click at [953, 584] on button "close modal" at bounding box center [784, 380] width 1568 height 760
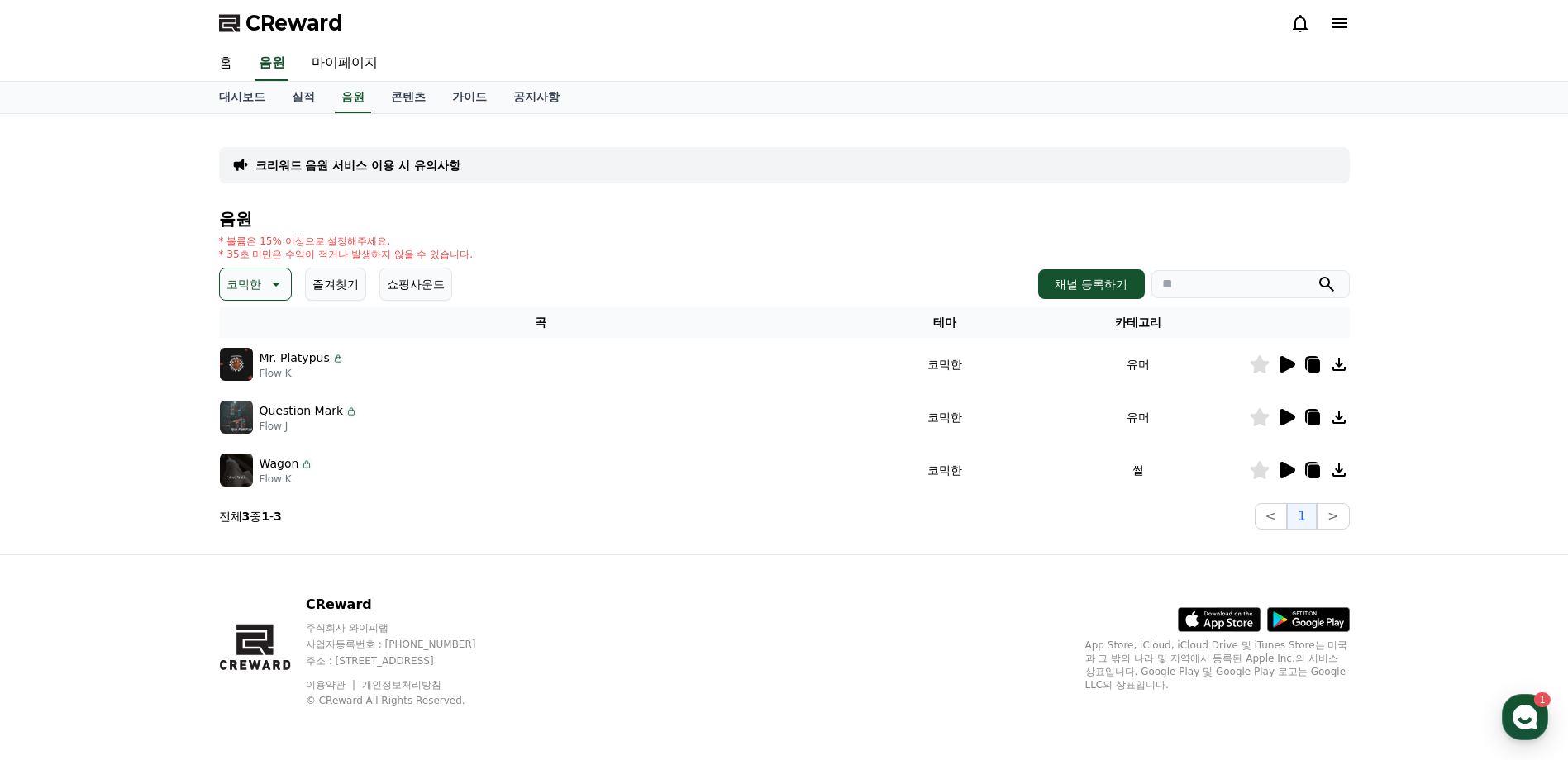
click at [1343, 470] on icon at bounding box center [1339, 470] width 20 height 20
drag, startPoint x: 1313, startPoint y: 470, endPoint x: 1272, endPoint y: 468, distance: 41.0
click at [1313, 470] on icon at bounding box center [1313, 471] width 12 height 13
